Goal: Browse casually: Explore the website without a specific task or goal

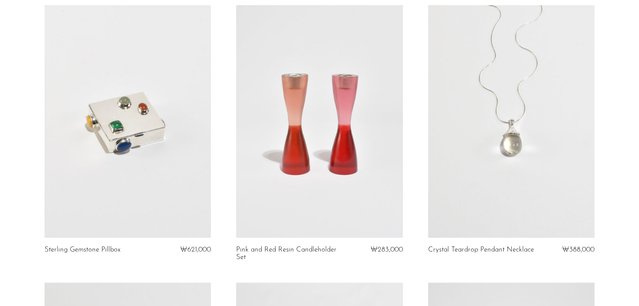
scroll to position [907, 0]
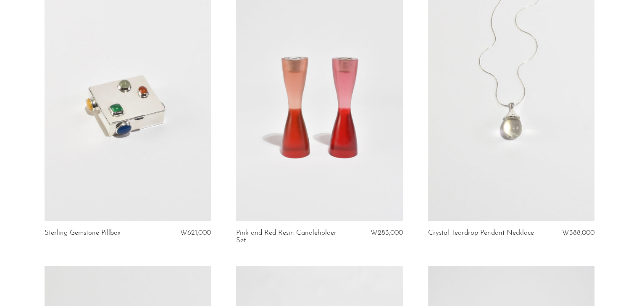
click at [484, 147] on link at bounding box center [511, 104] width 166 height 233
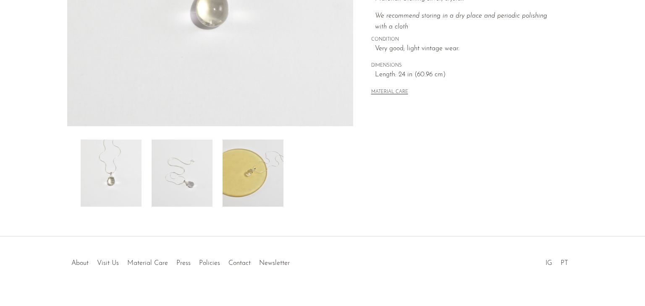
scroll to position [240, 0]
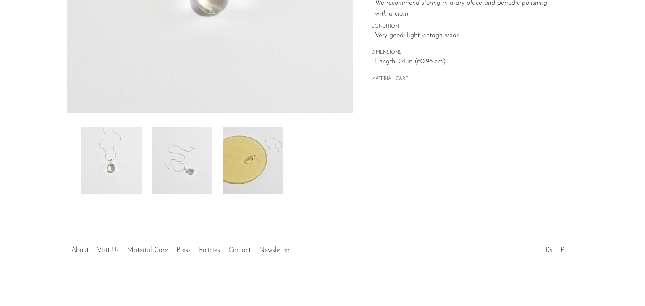
click at [195, 171] on img at bounding box center [182, 160] width 61 height 67
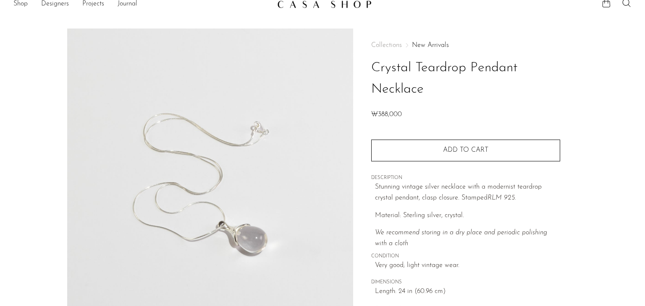
scroll to position [5, 0]
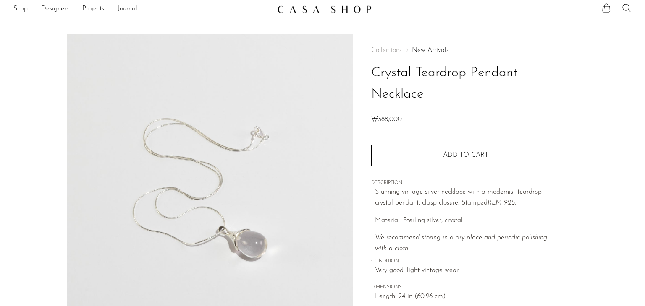
click at [436, 251] on p "We recommend storing in a dry place and periodic polishing with a cloth" at bounding box center [467, 243] width 185 height 21
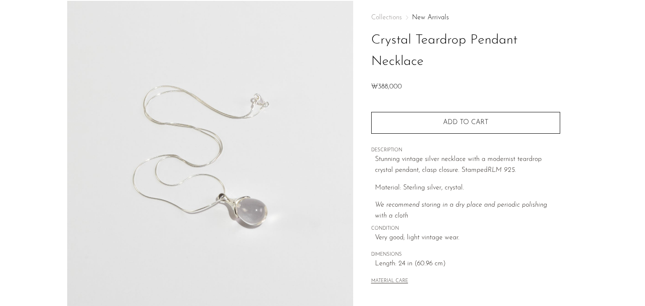
scroll to position [39, 0]
click at [548, 166] on p "Stunning vintage silver necklace with a modernist teardrop crystal pendant, cla…" at bounding box center [467, 164] width 185 height 21
